Goal: Transaction & Acquisition: Obtain resource

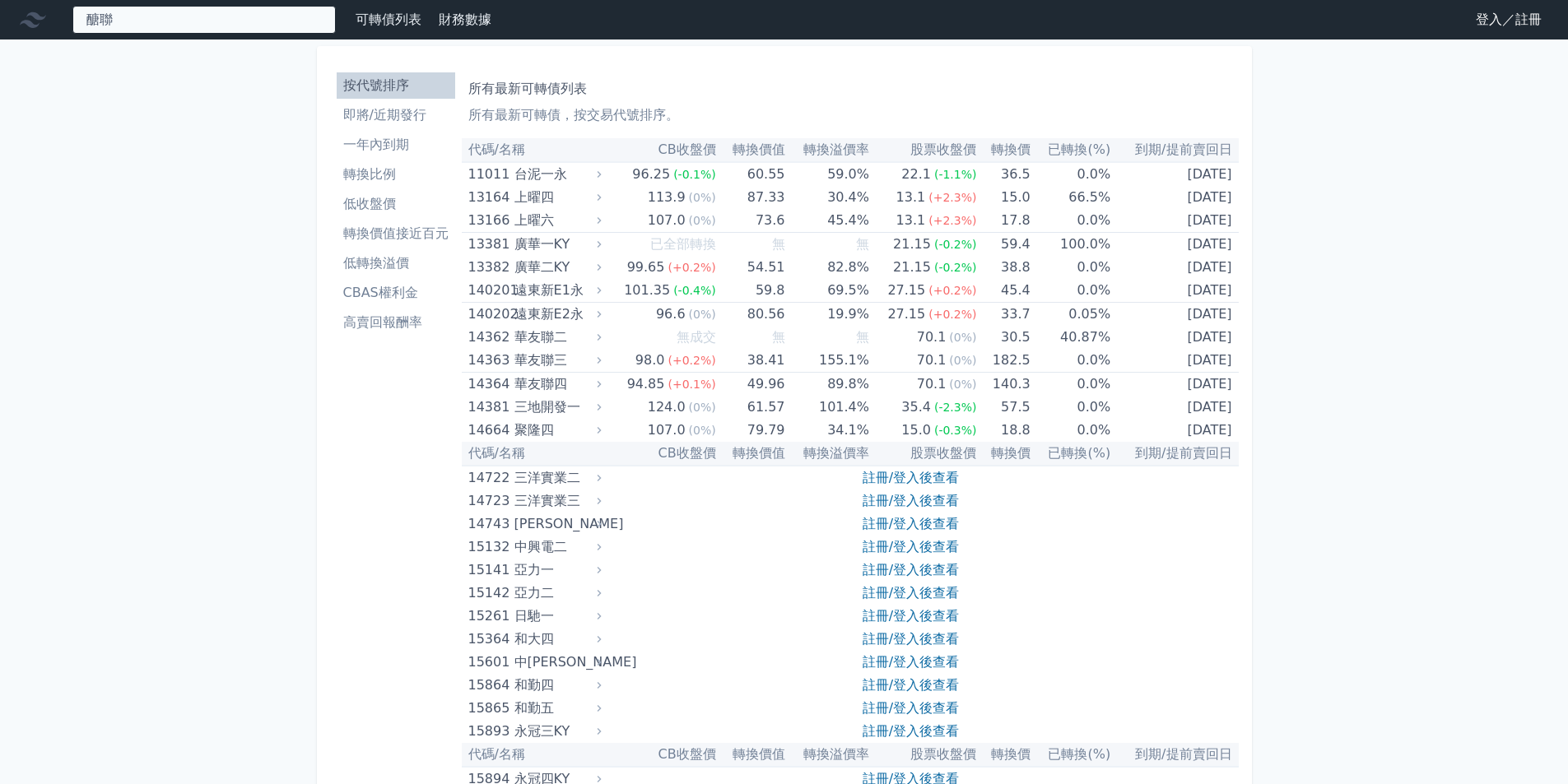
click at [296, 18] on div "醣聯 41682 醣聯二 41683 醣聯三" at bounding box center [204, 19] width 264 height 28
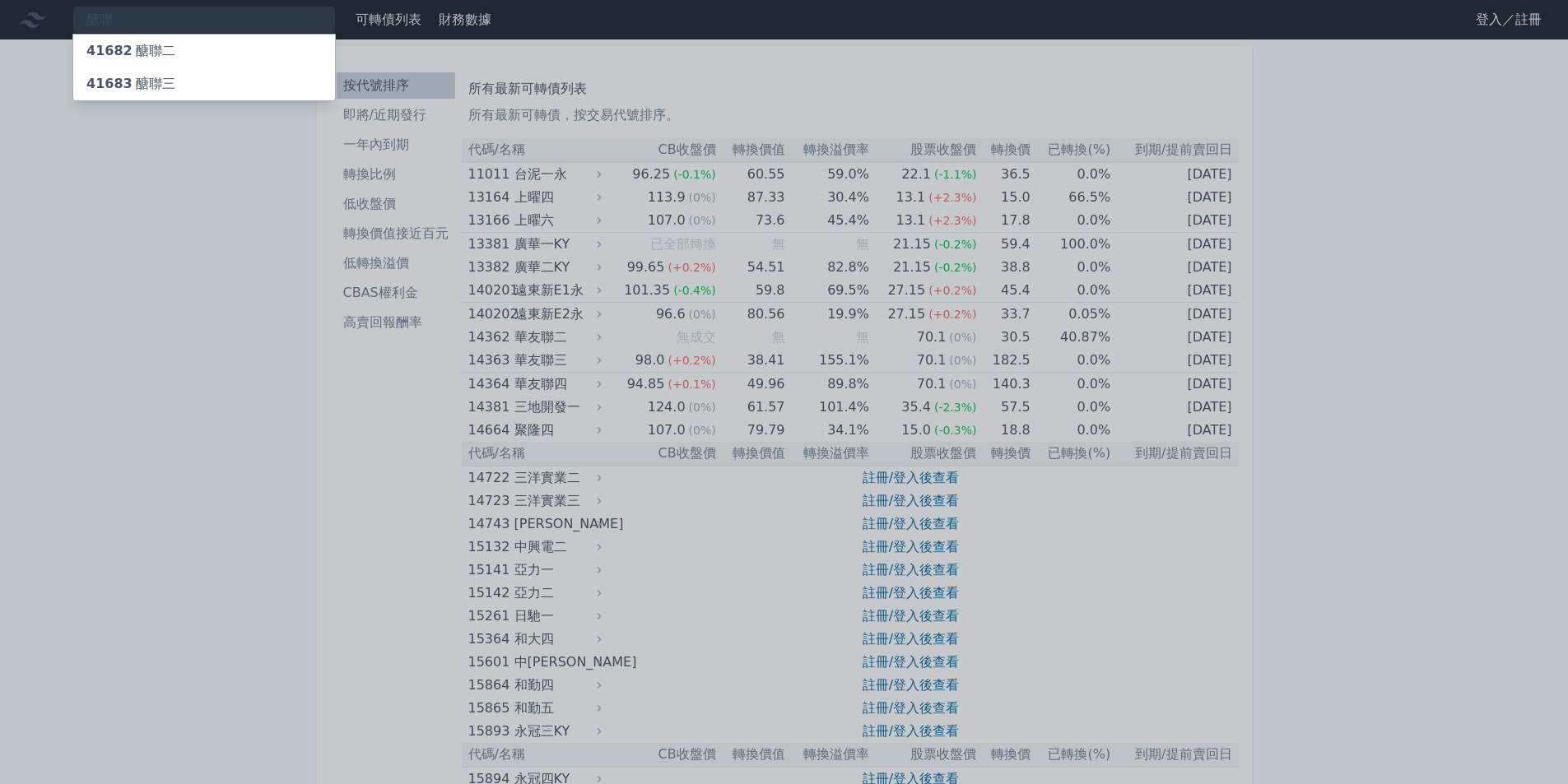
click at [927, 474] on div at bounding box center [784, 392] width 1568 height 784
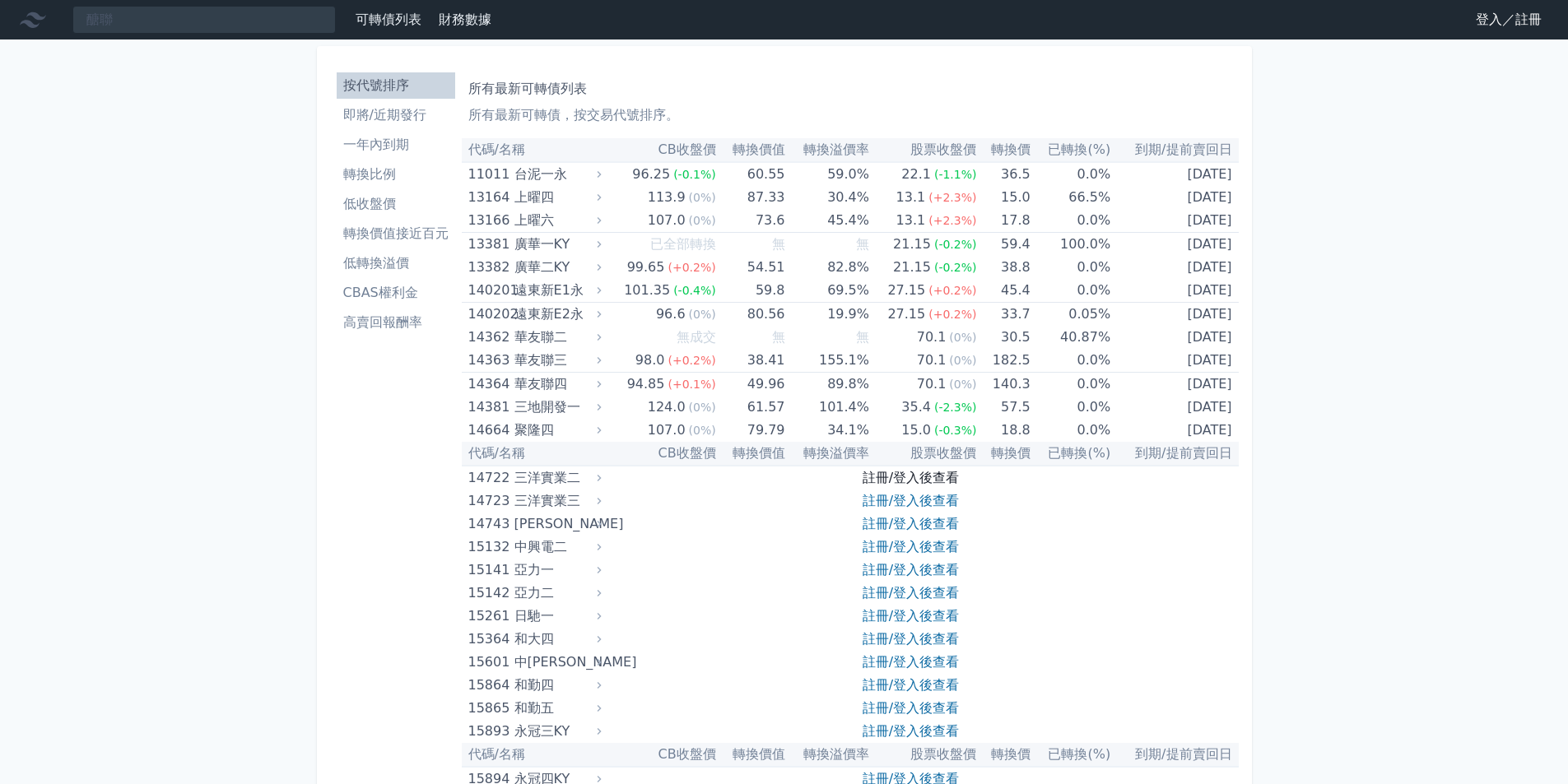
click at [924, 479] on link "註冊/登入後查看" at bounding box center [911, 477] width 97 height 15
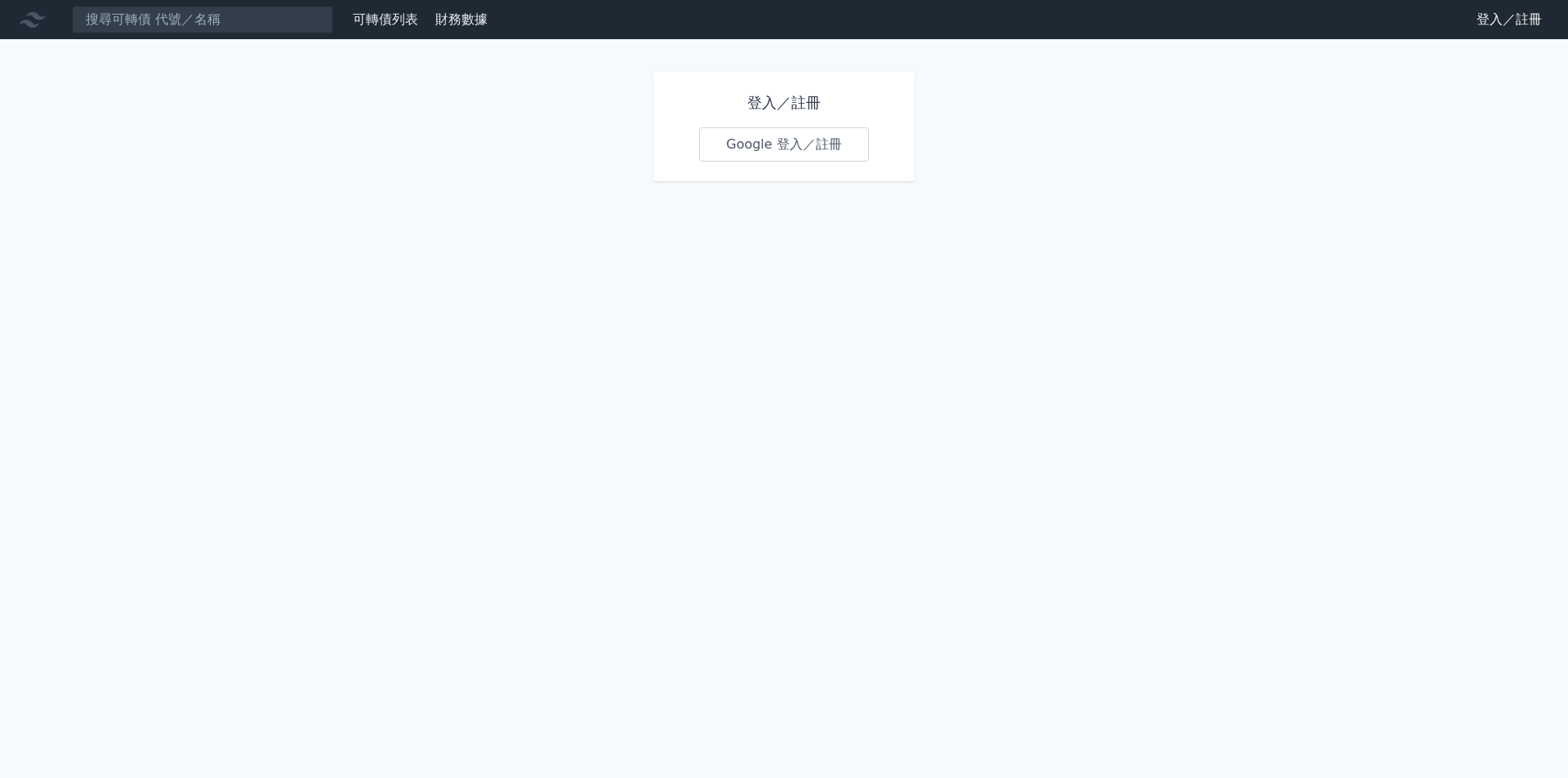
click at [758, 142] on link "Google 登入／註冊" at bounding box center [784, 144] width 170 height 34
click at [789, 153] on link "Google 登入／註冊" at bounding box center [784, 144] width 170 height 34
click at [801, 96] on h1 "登入／註冊" at bounding box center [784, 103] width 170 height 23
click at [1491, 8] on link "登入／註冊" at bounding box center [1509, 19] width 91 height 26
click at [130, 12] on input at bounding box center [202, 19] width 261 height 28
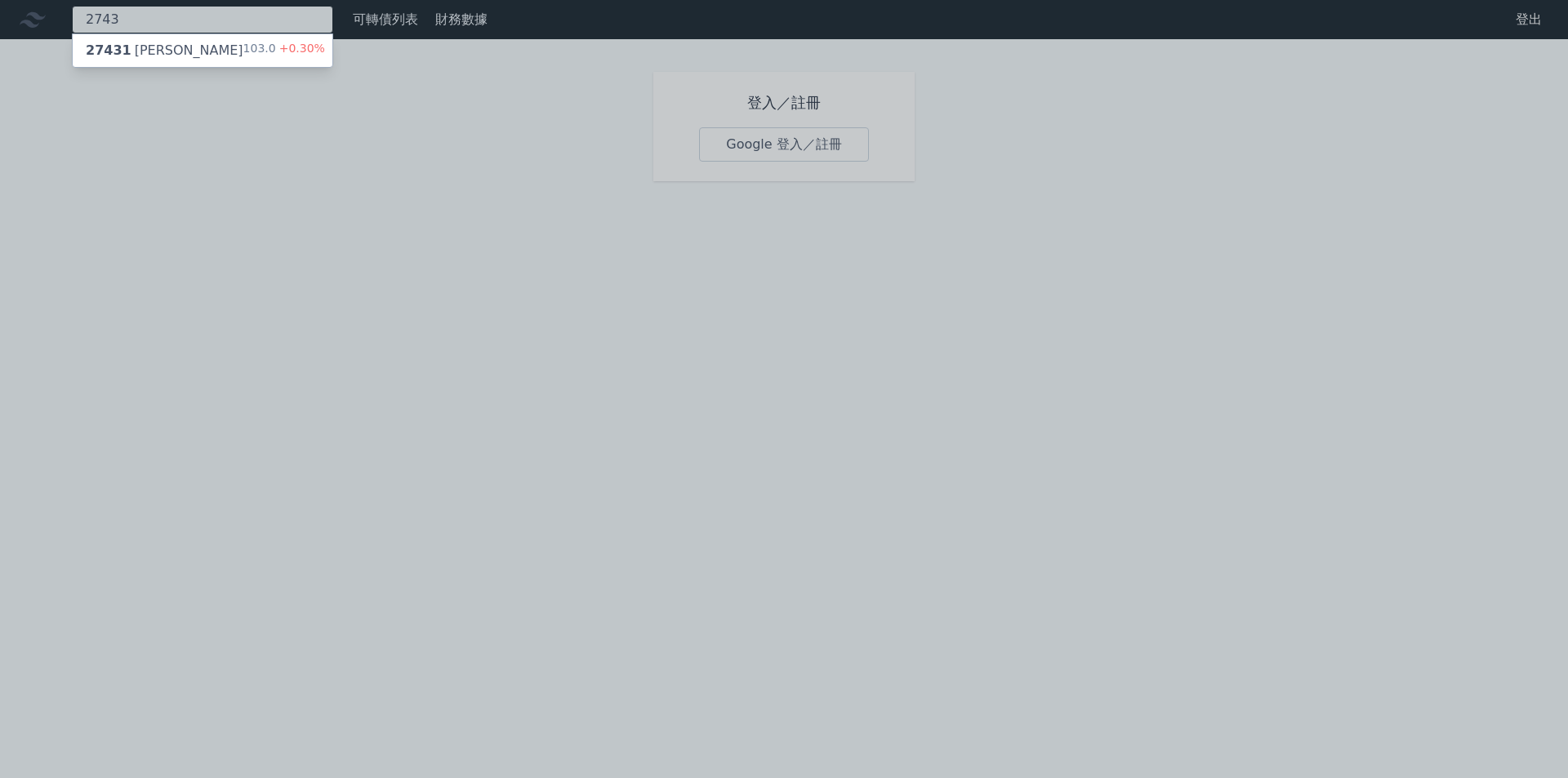
type input "2743"
click at [261, 54] on div "103.0 +0.30%" at bounding box center [284, 51] width 81 height 20
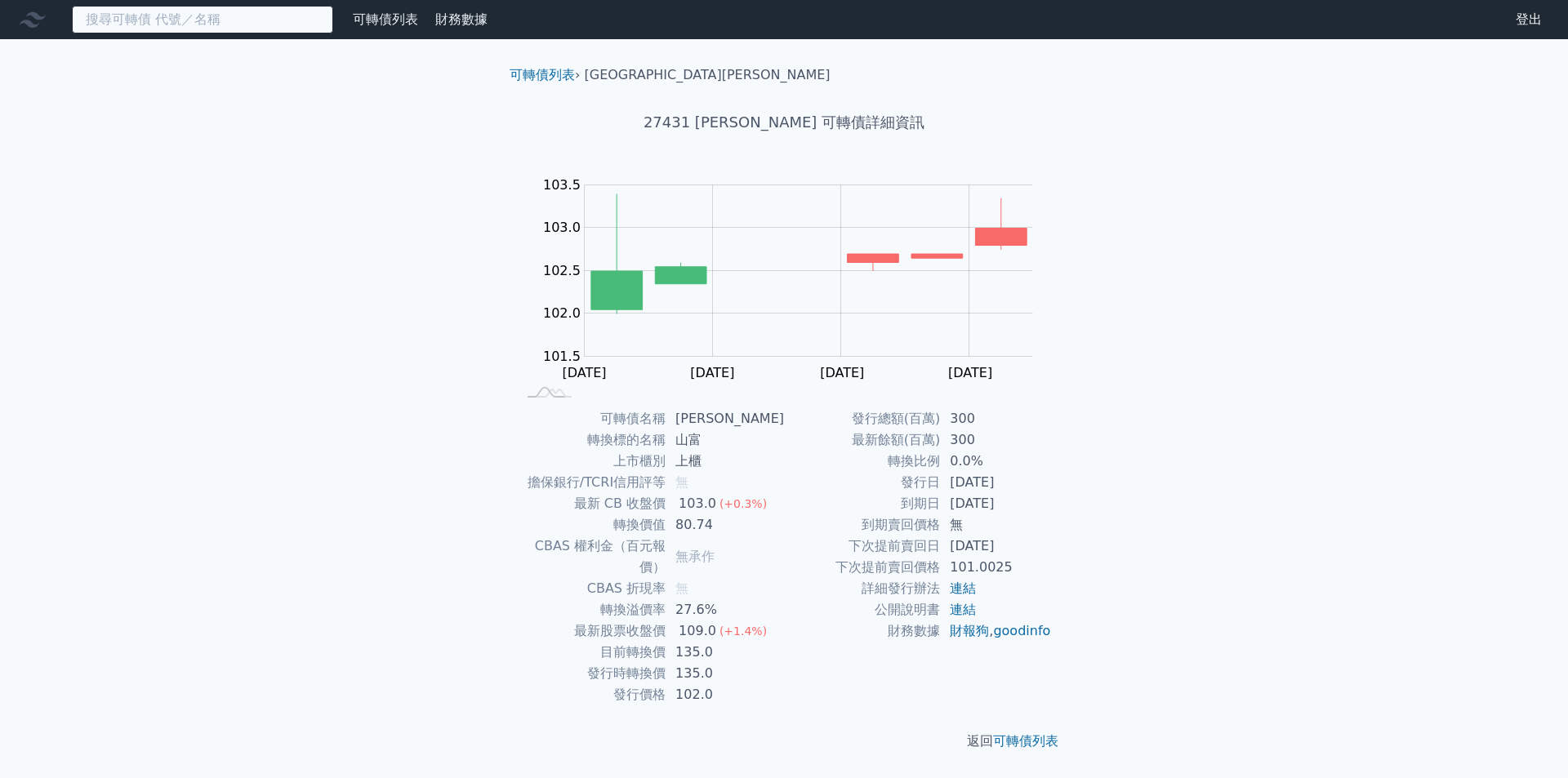
click at [241, 16] on input at bounding box center [202, 19] width 261 height 28
click at [249, 13] on input at bounding box center [202, 19] width 261 height 28
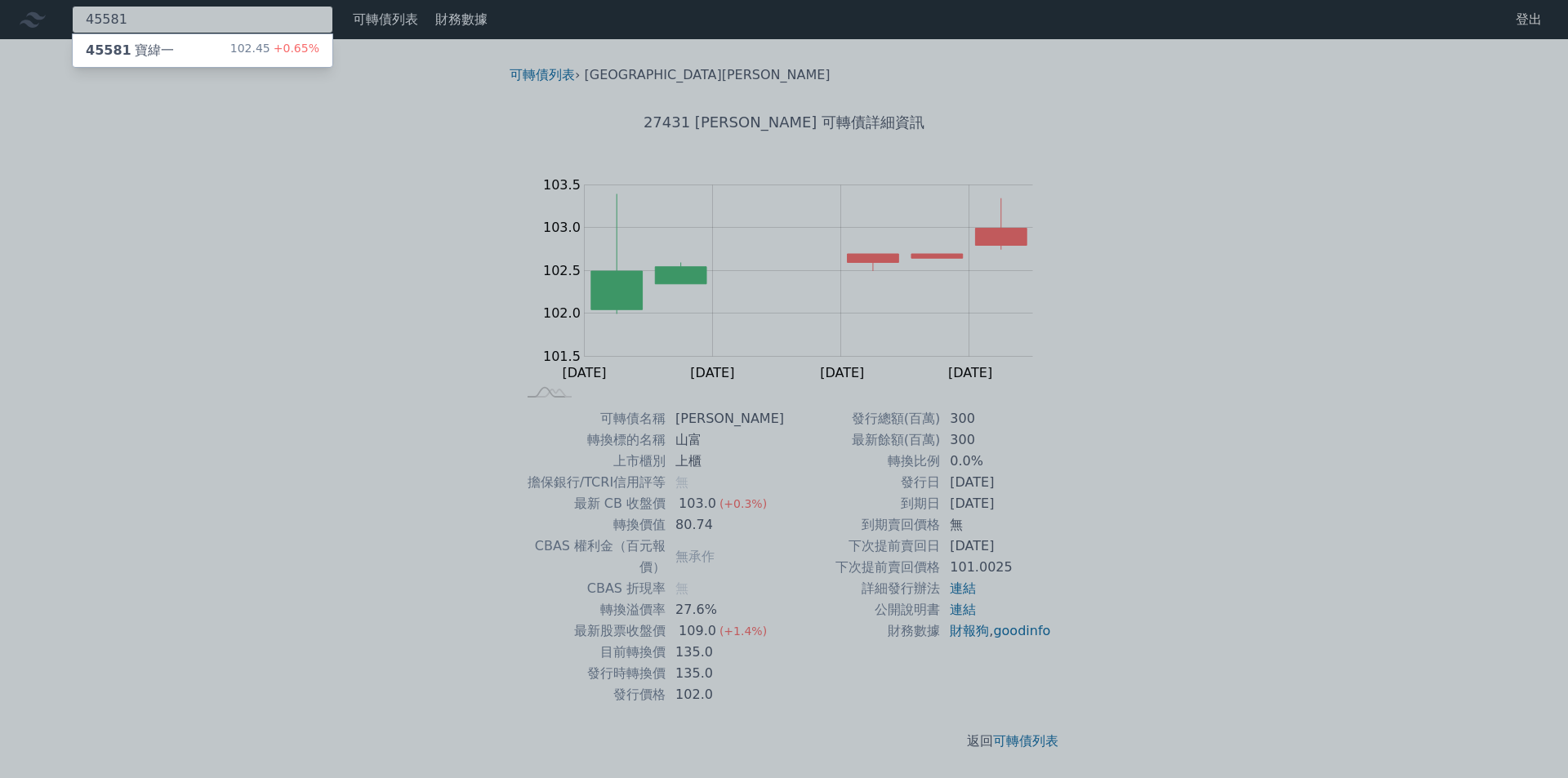
type input "45581"
click at [377, 284] on div at bounding box center [784, 389] width 1568 height 778
